Goal: Check status: Check status

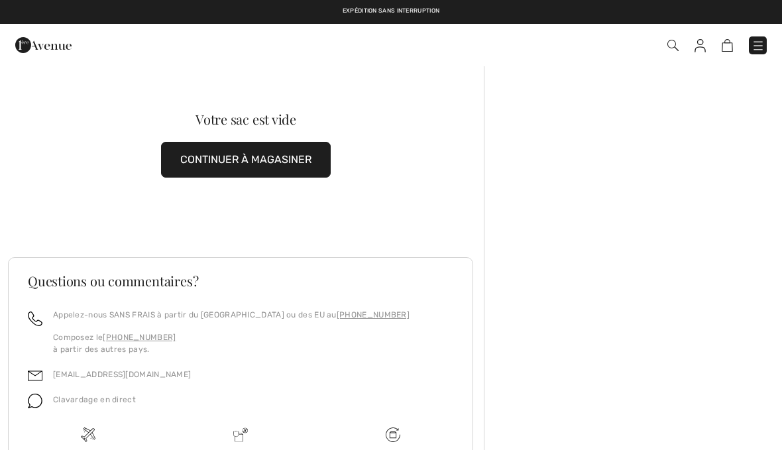
click at [677, 41] on img at bounding box center [673, 45] width 11 height 11
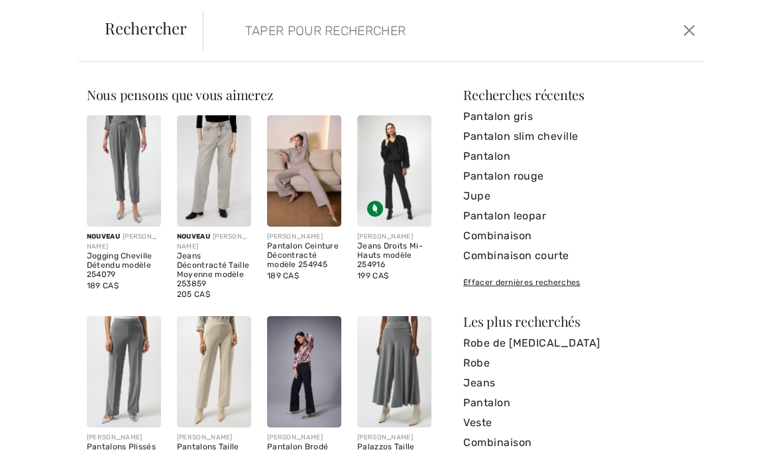
click at [696, 31] on button "Ferme" at bounding box center [689, 30] width 19 height 21
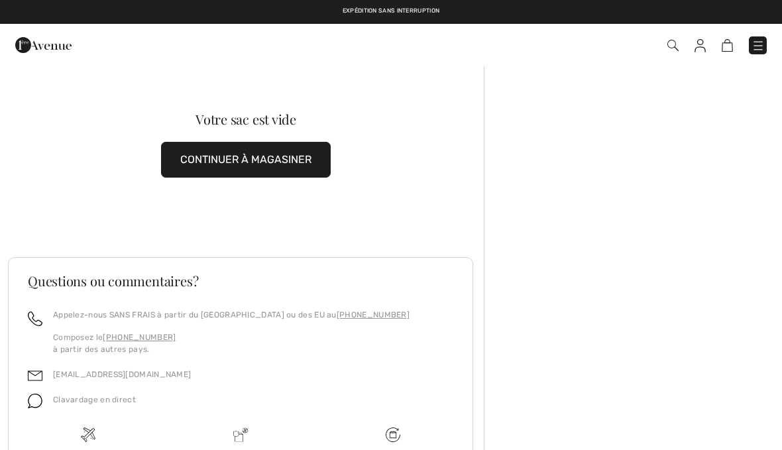
click at [761, 40] on img at bounding box center [758, 45] width 13 height 13
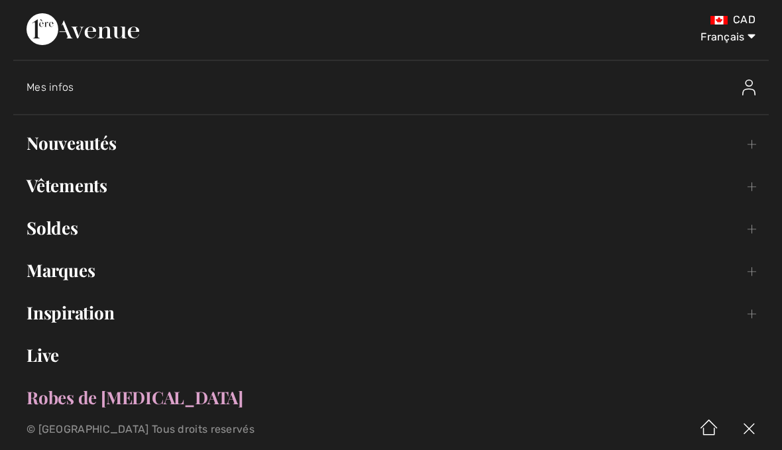
click at [68, 86] on span "Mes infos" at bounding box center [51, 87] width 48 height 13
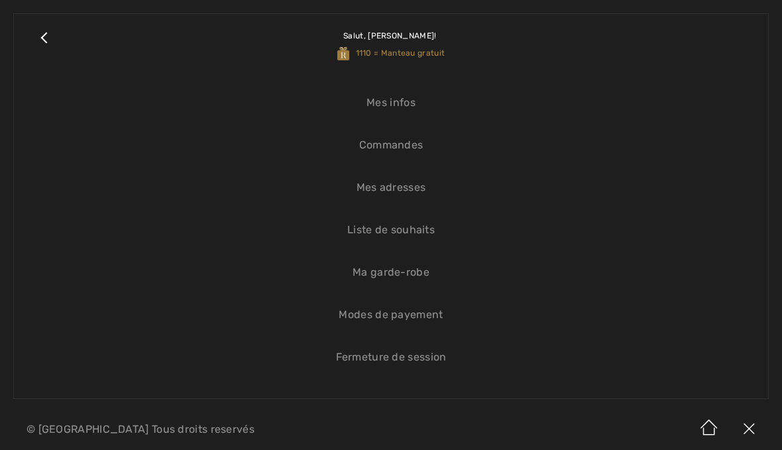
click at [417, 143] on link "Commandes" at bounding box center [391, 145] width 728 height 29
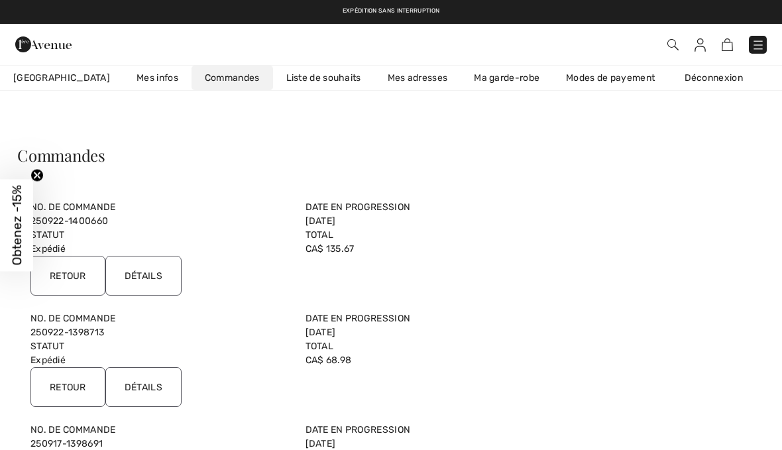
click at [149, 275] on input "Détails" at bounding box center [143, 276] width 76 height 40
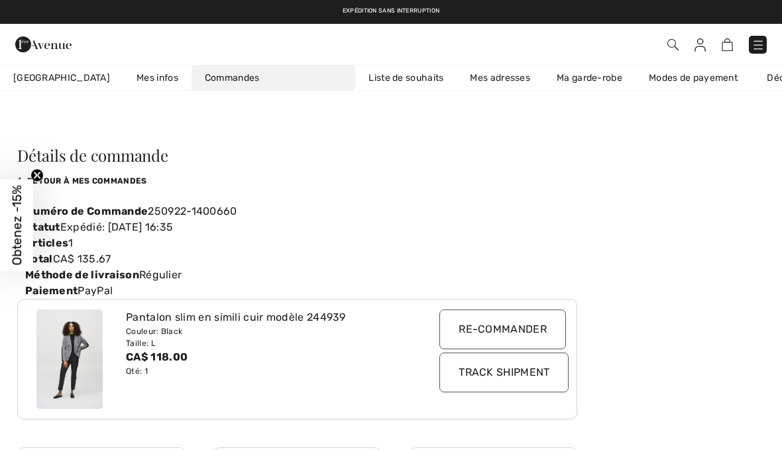
scroll to position [0, 36]
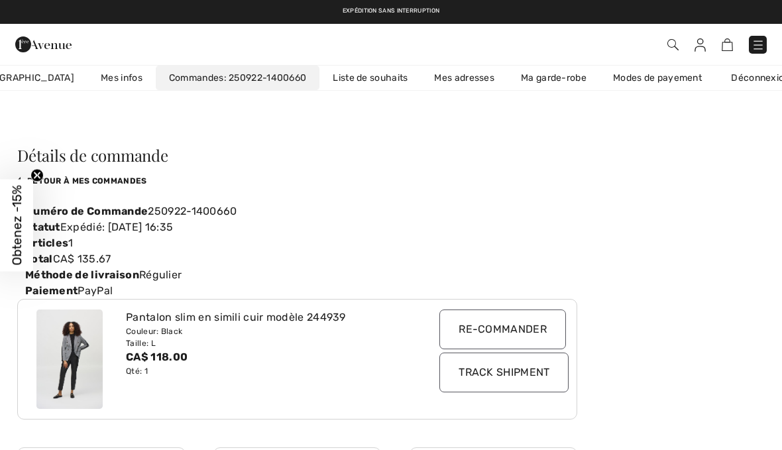
click at [521, 376] on input "Track Shipment" at bounding box center [504, 373] width 129 height 40
click at [510, 373] on input "Track Shipment" at bounding box center [504, 373] width 129 height 40
click at [522, 383] on input "Track Shipment" at bounding box center [504, 373] width 129 height 40
